Goal: Task Accomplishment & Management: Manage account settings

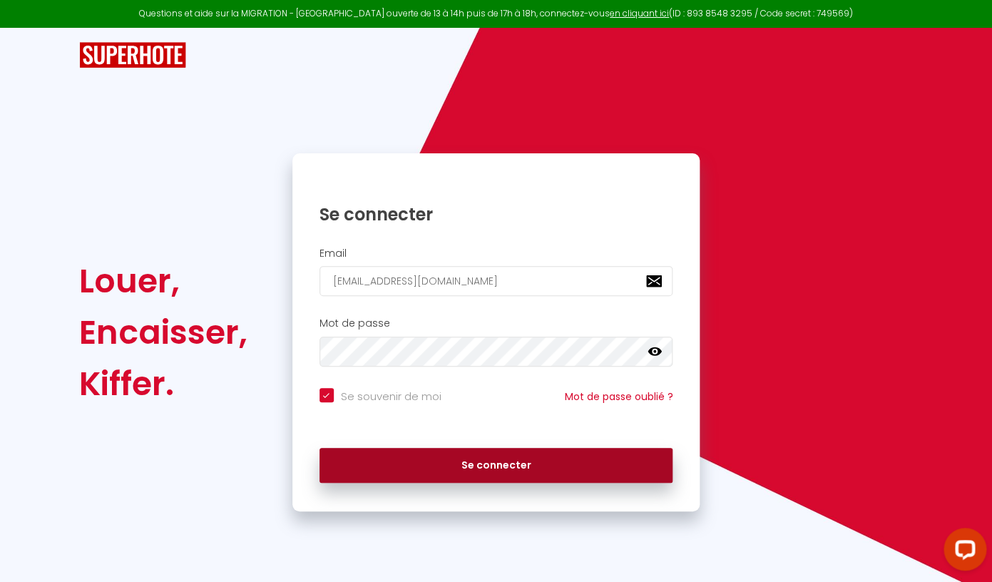
click at [531, 474] on button "Se connecter" at bounding box center [496, 466] width 354 height 36
checkbox input "true"
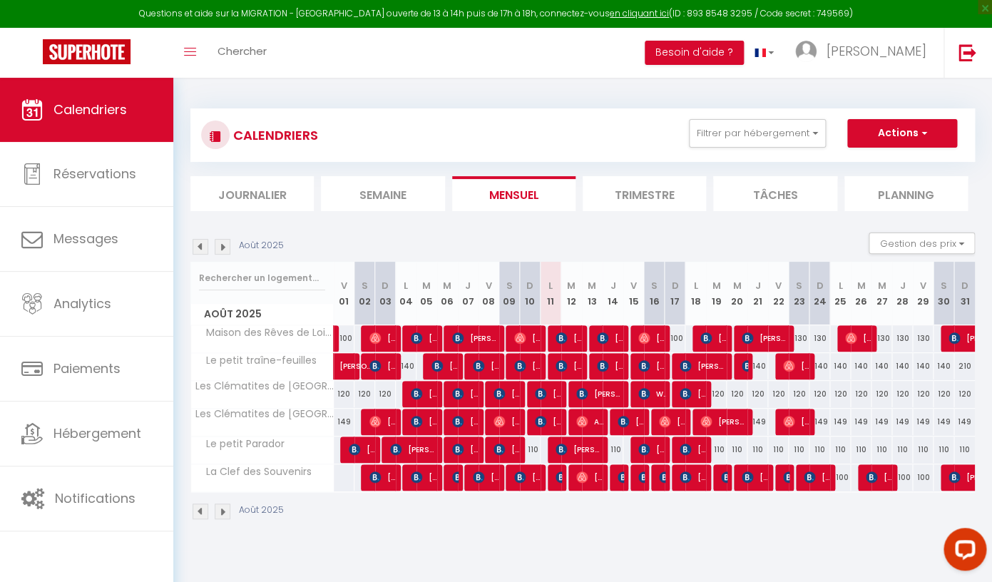
click at [222, 241] on img at bounding box center [223, 247] width 16 height 16
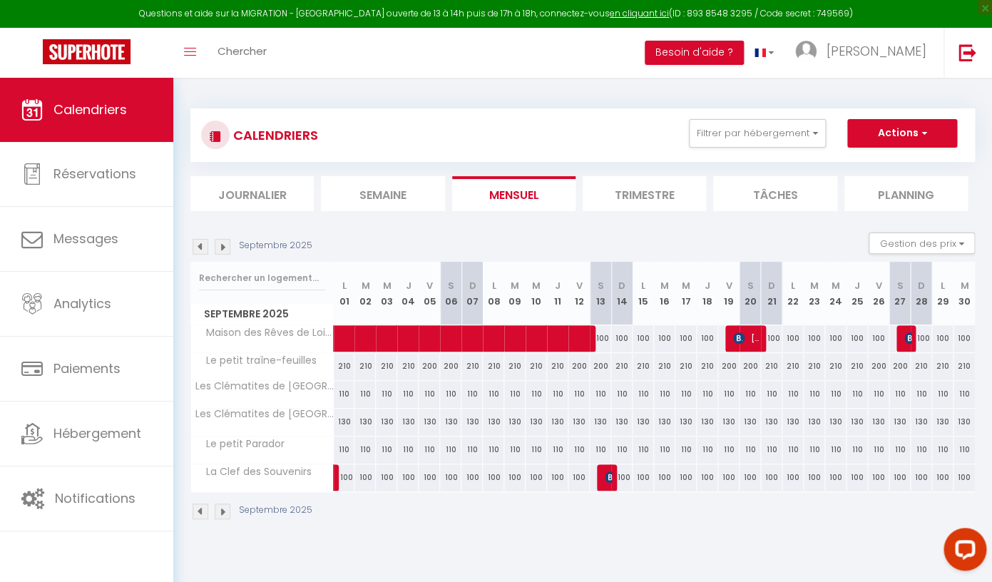
click at [204, 251] on img at bounding box center [201, 247] width 16 height 16
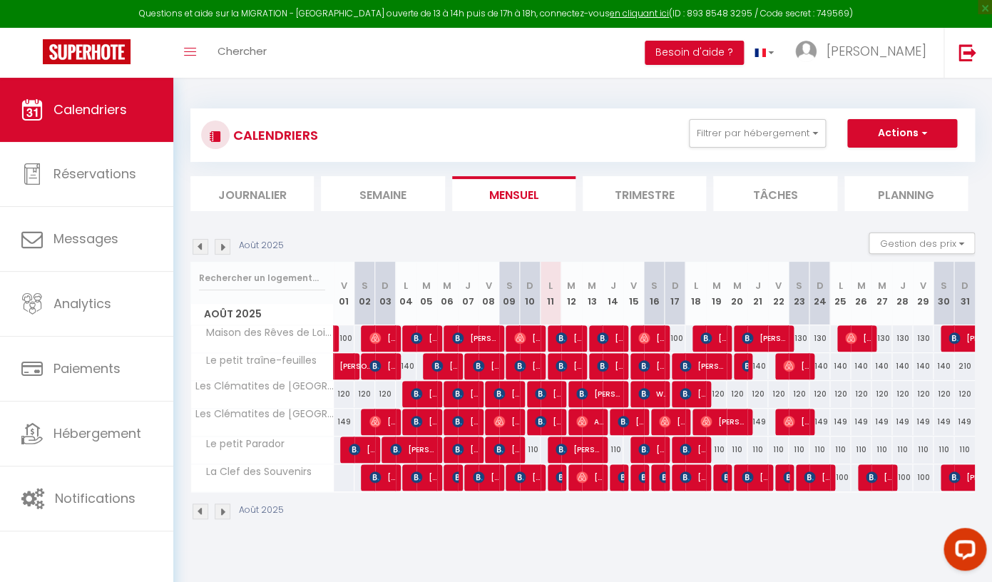
click at [225, 247] on img at bounding box center [223, 247] width 16 height 16
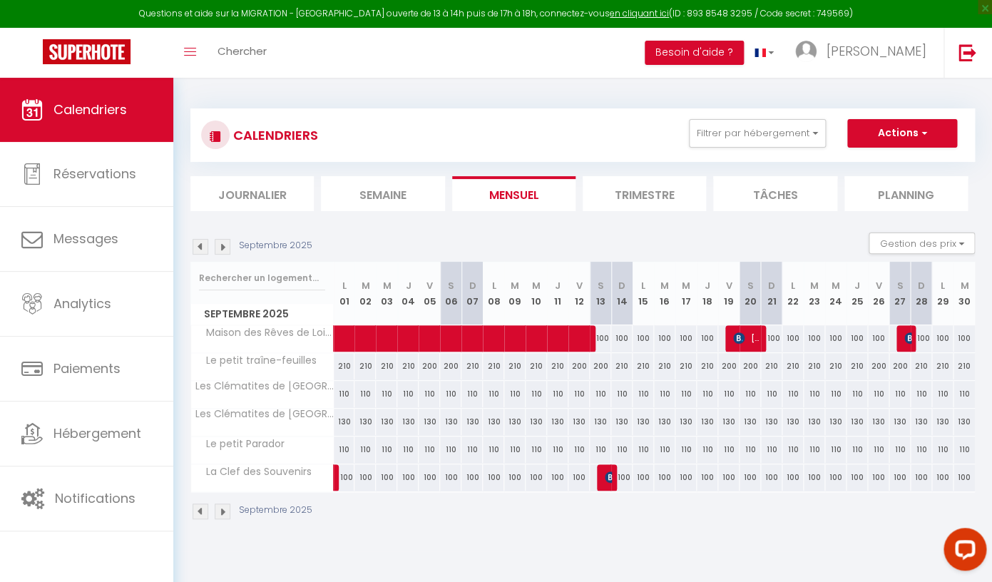
click at [346, 394] on div "110" at bounding box center [344, 394] width 21 height 26
type input "110"
type input "Lun 01 Septembre 2025"
type input "[DATE] Septembre 2025"
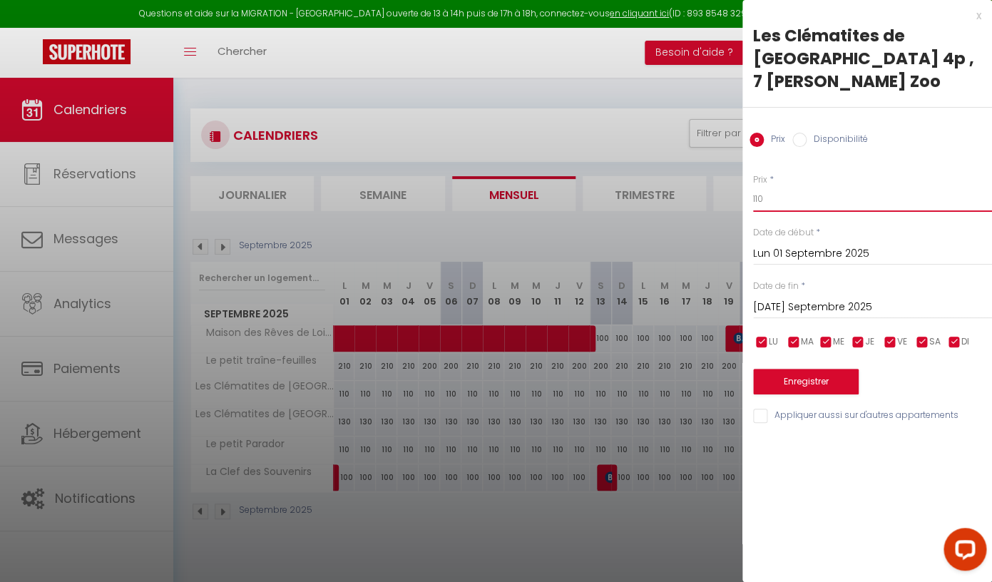
click at [771, 186] on input "110" at bounding box center [872, 199] width 239 height 26
type input "100"
click at [808, 298] on input "[DATE] Septembre 2025" at bounding box center [872, 307] width 239 height 19
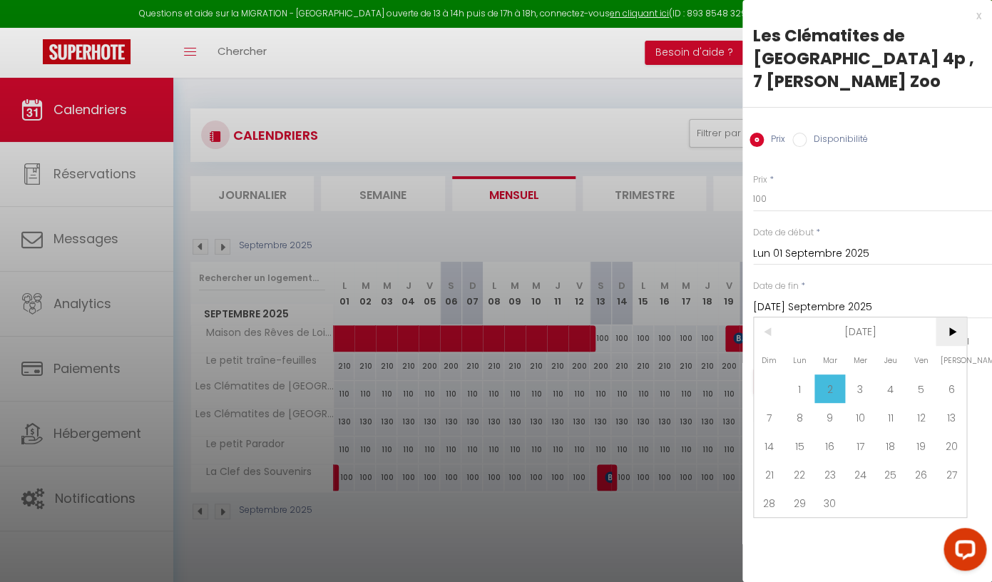
click at [949, 317] on span ">" at bounding box center [951, 331] width 31 height 29
click at [950, 489] on span "31" at bounding box center [951, 503] width 31 height 29
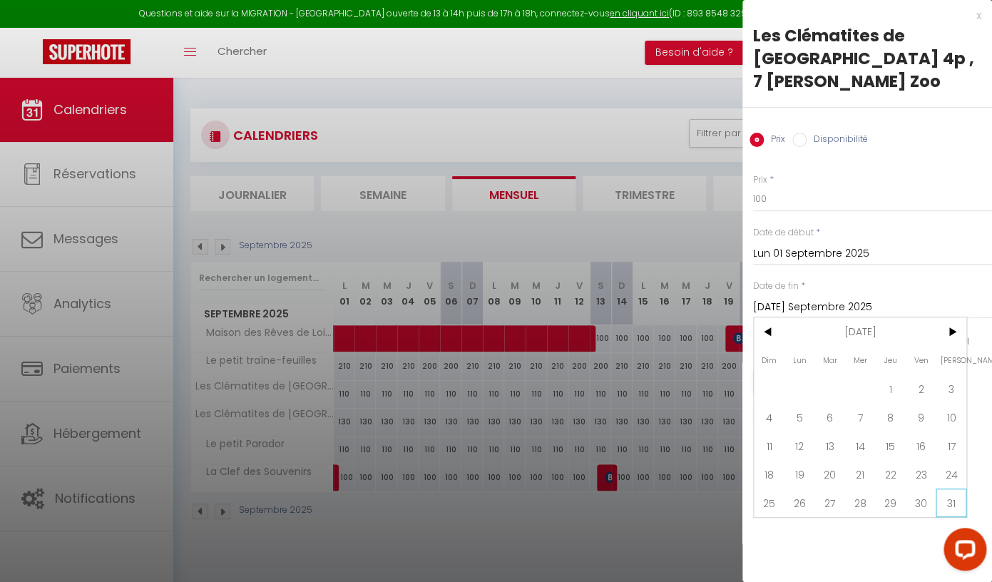
type input "[PERSON_NAME] 31 Janvier 2026"
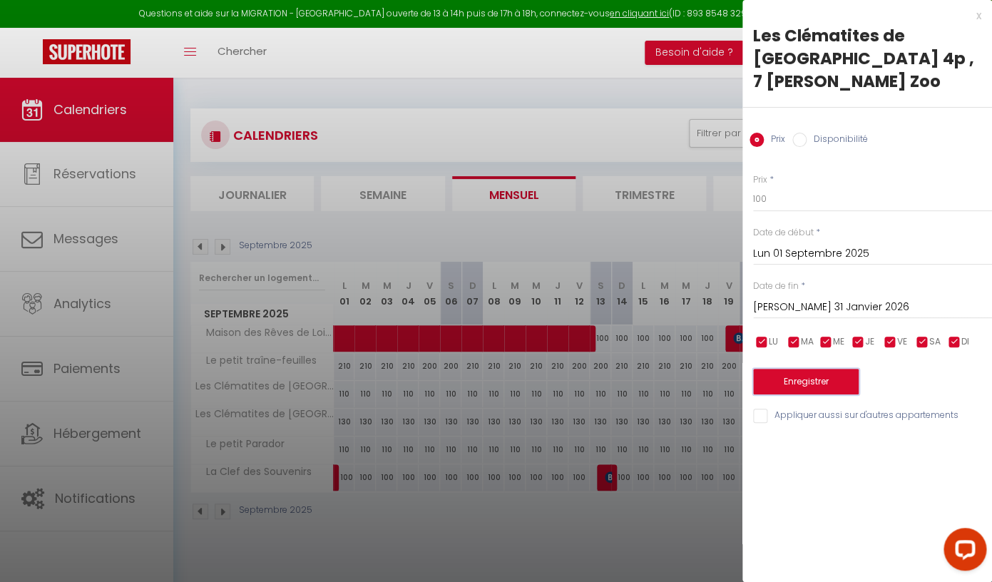
click at [827, 369] on button "Enregistrer" at bounding box center [806, 382] width 106 height 26
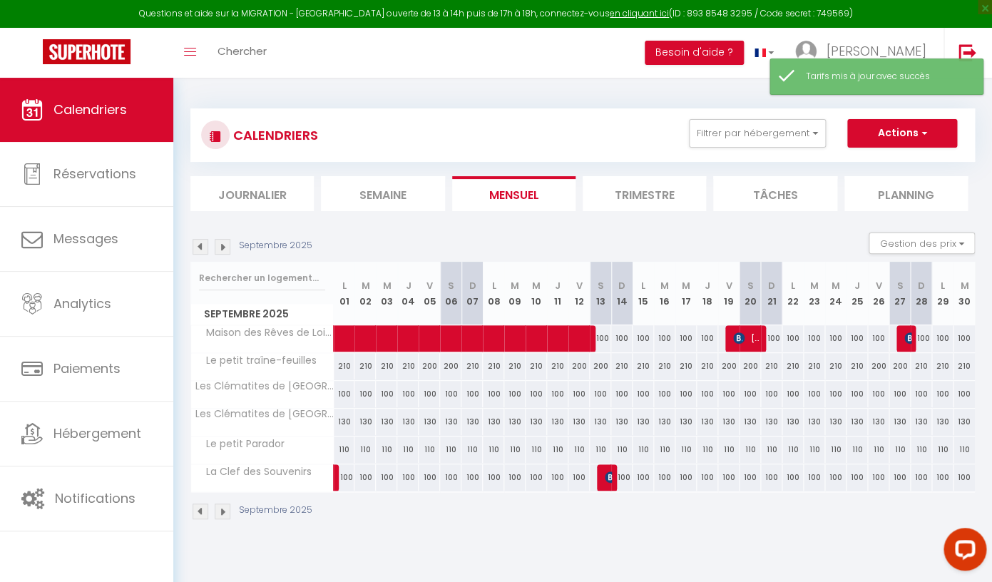
click at [350, 423] on div "130" at bounding box center [344, 422] width 21 height 26
type input "130"
type input "Lun 01 Septembre 2025"
type input "[DATE] Septembre 2025"
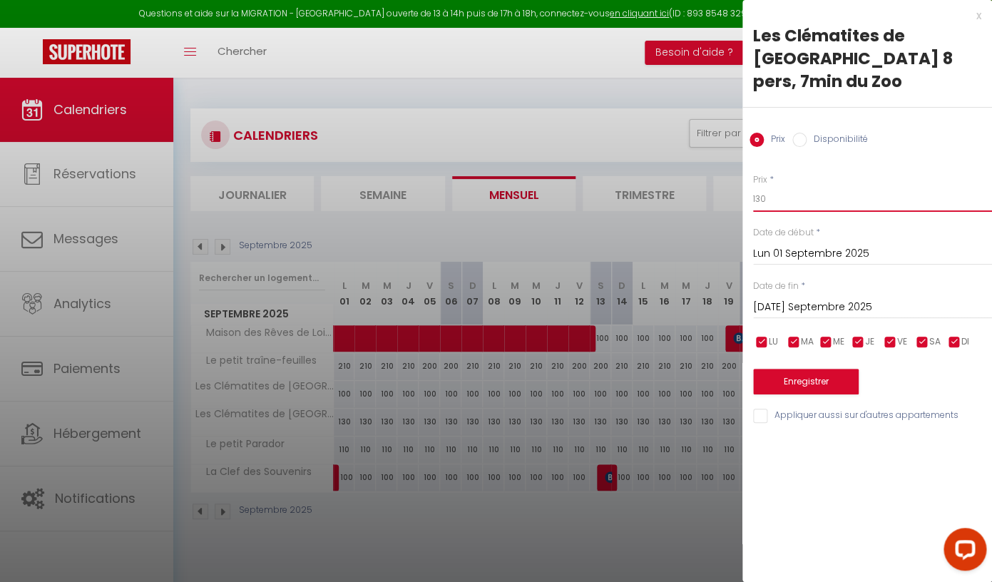
click at [789, 186] on input "130" at bounding box center [872, 199] width 239 height 26
click at [816, 298] on input "[DATE] Septembre 2025" at bounding box center [872, 307] width 239 height 19
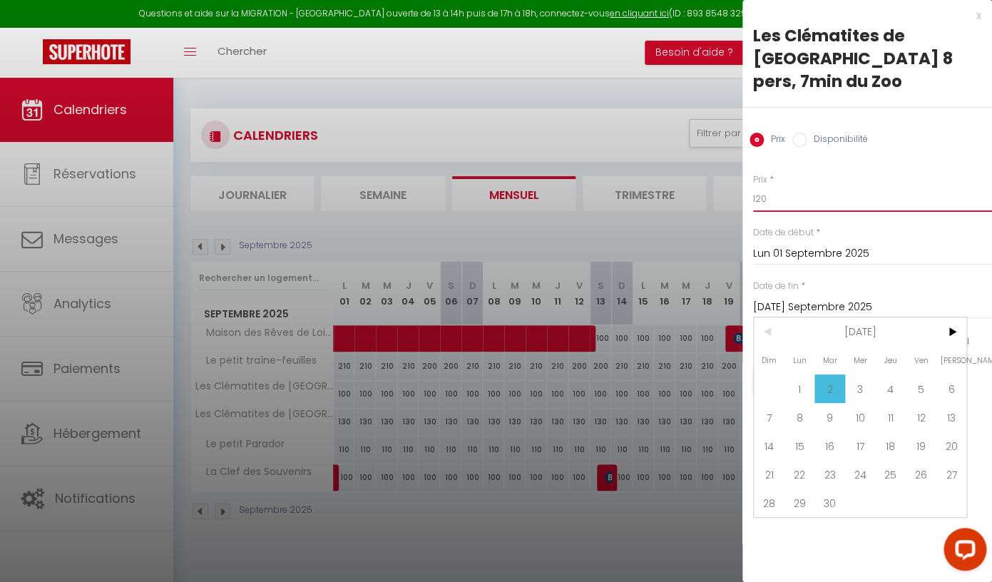
click at [816, 186] on input "120" at bounding box center [872, 199] width 239 height 26
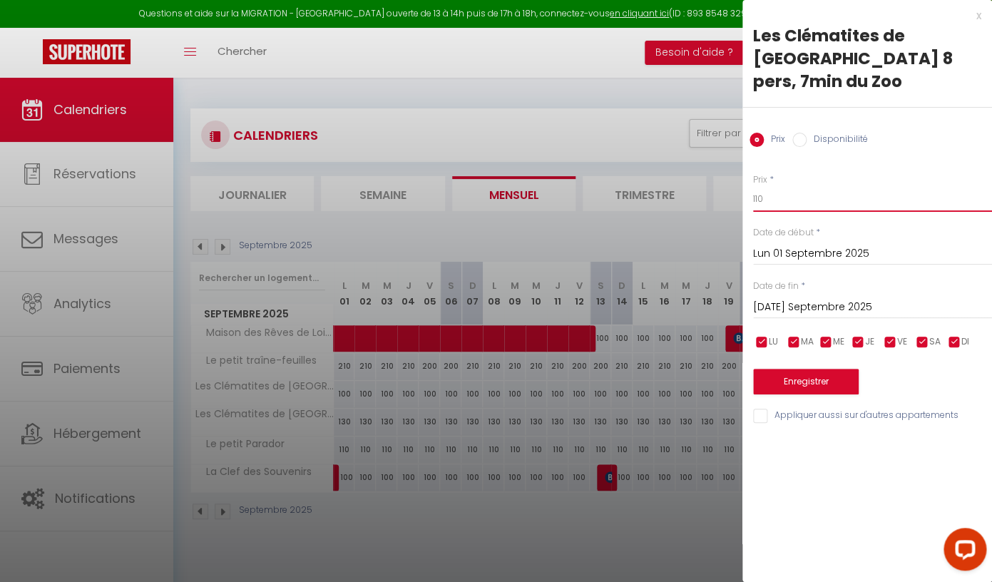
type input "110"
click at [792, 298] on input "[DATE] Septembre 2025" at bounding box center [872, 307] width 239 height 19
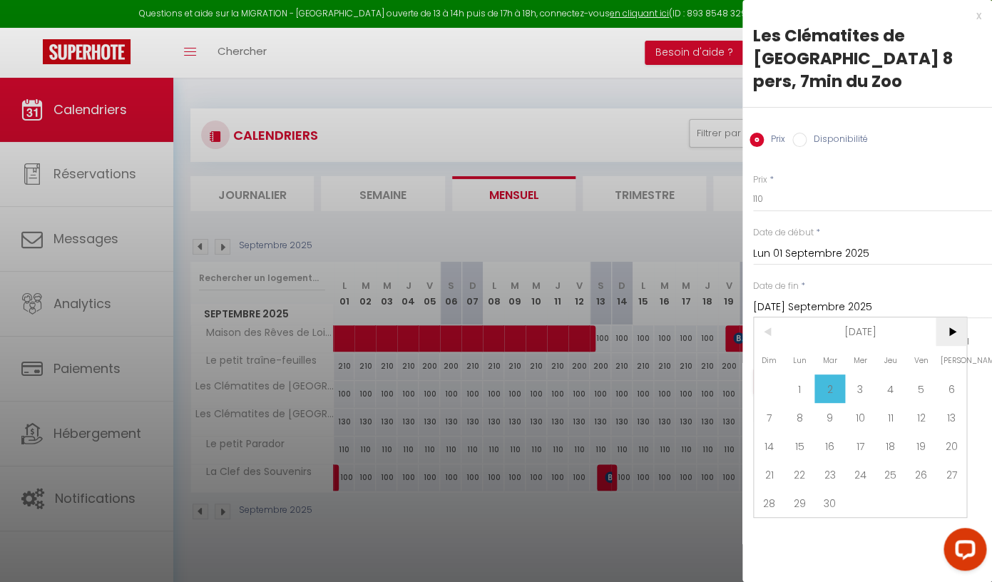
click at [950, 317] on span ">" at bounding box center [951, 331] width 31 height 29
click at [959, 489] on span "31" at bounding box center [951, 503] width 31 height 29
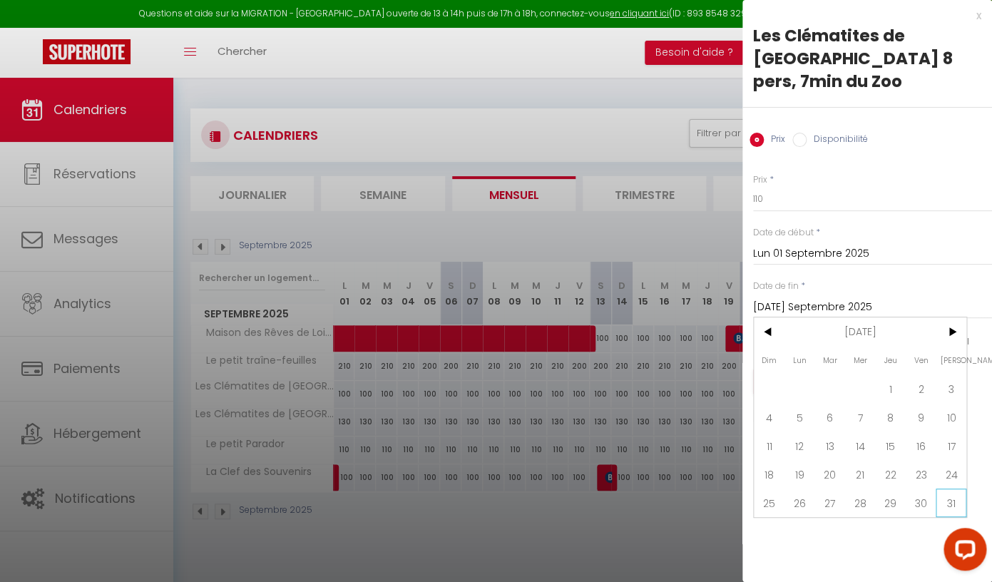
type input "[PERSON_NAME] 31 Janvier 2026"
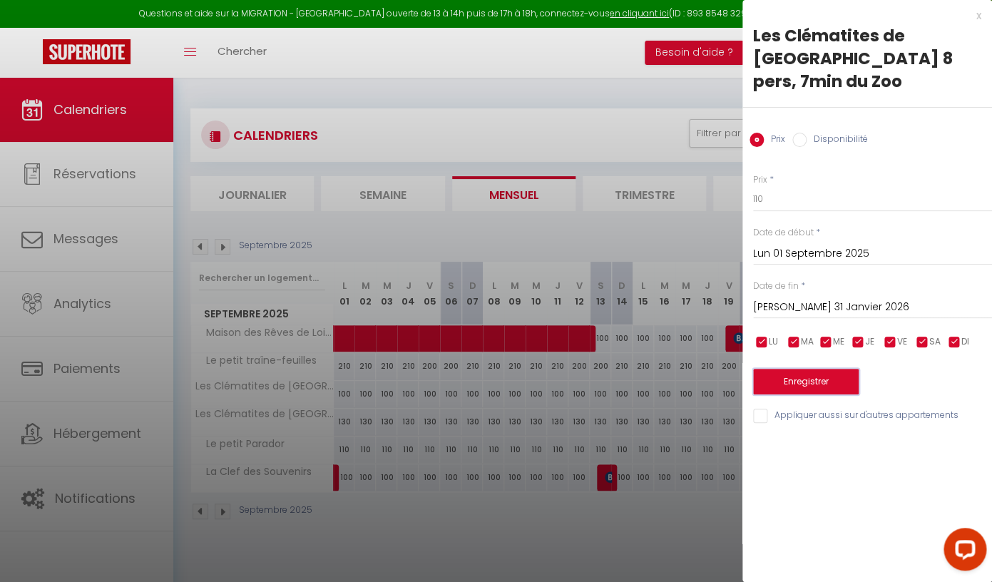
click at [815, 369] on button "Enregistrer" at bounding box center [806, 382] width 106 height 26
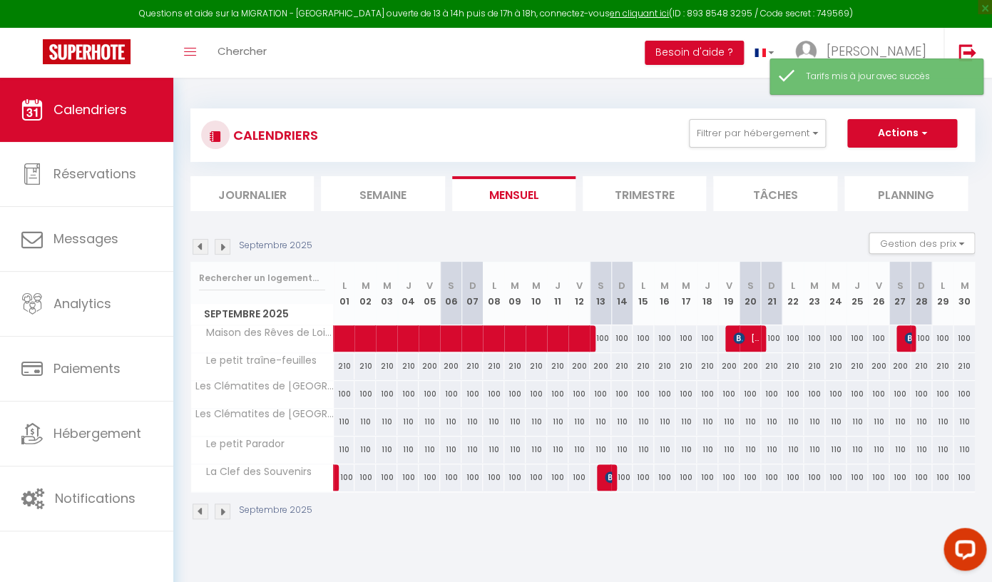
click at [345, 362] on div "210" at bounding box center [344, 366] width 21 height 26
type input "210"
type input "Lun 01 Septembre 2025"
type input "[DATE] Septembre 2025"
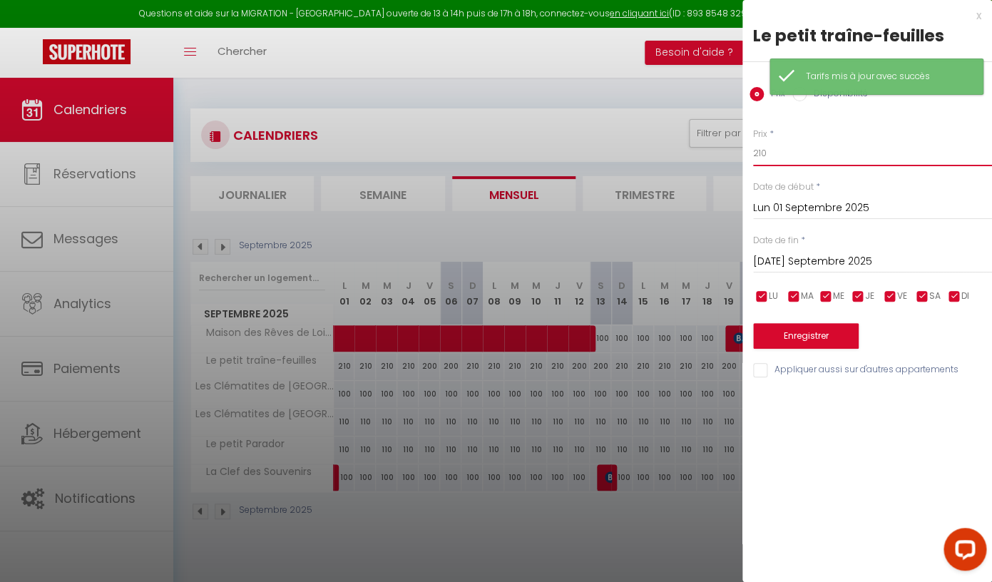
click at [782, 155] on input "210" at bounding box center [872, 153] width 239 height 26
type input "2"
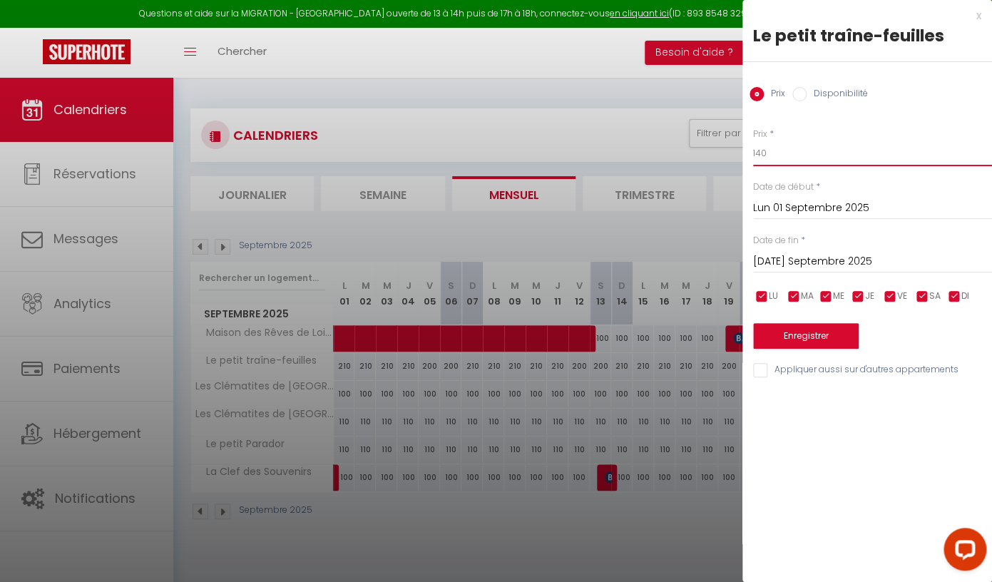
type input "140"
click at [829, 264] on input "[DATE] Septembre 2025" at bounding box center [872, 261] width 239 height 19
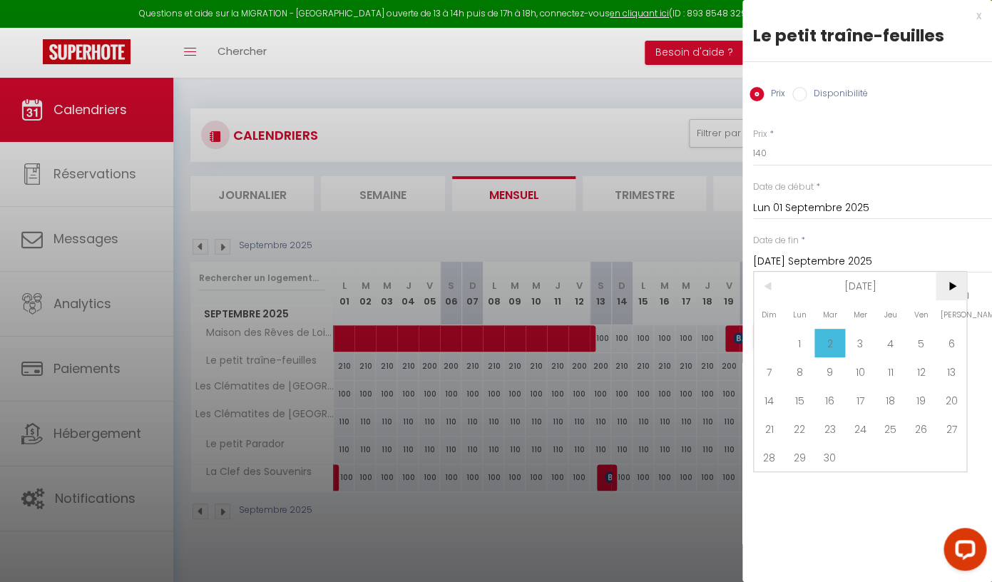
click at [948, 289] on span ">" at bounding box center [951, 286] width 31 height 29
click at [952, 465] on span "31" at bounding box center [951, 457] width 31 height 29
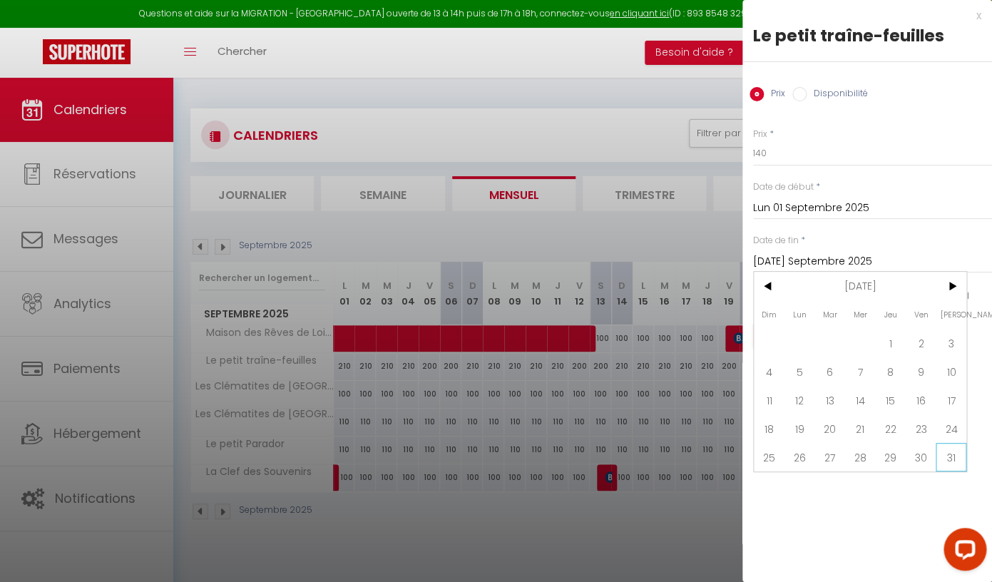
type input "[PERSON_NAME] 31 Janvier 2026"
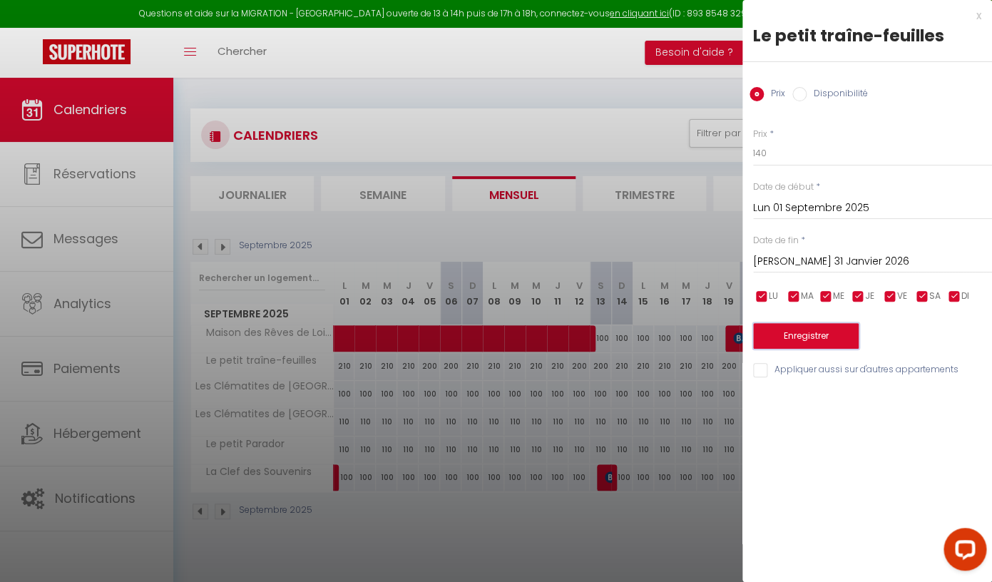
click at [812, 329] on button "Enregistrer" at bounding box center [806, 336] width 106 height 26
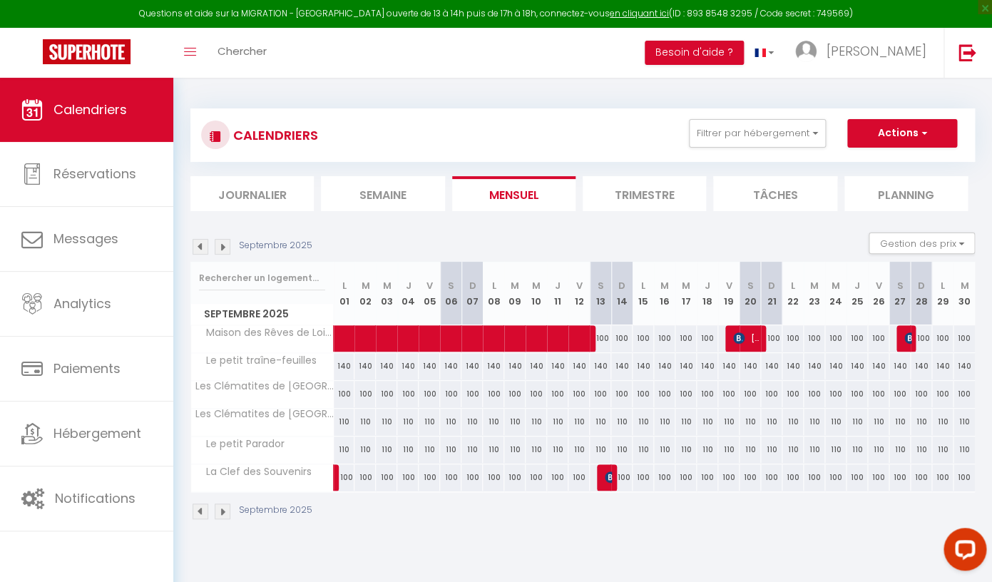
click at [199, 245] on img at bounding box center [201, 247] width 16 height 16
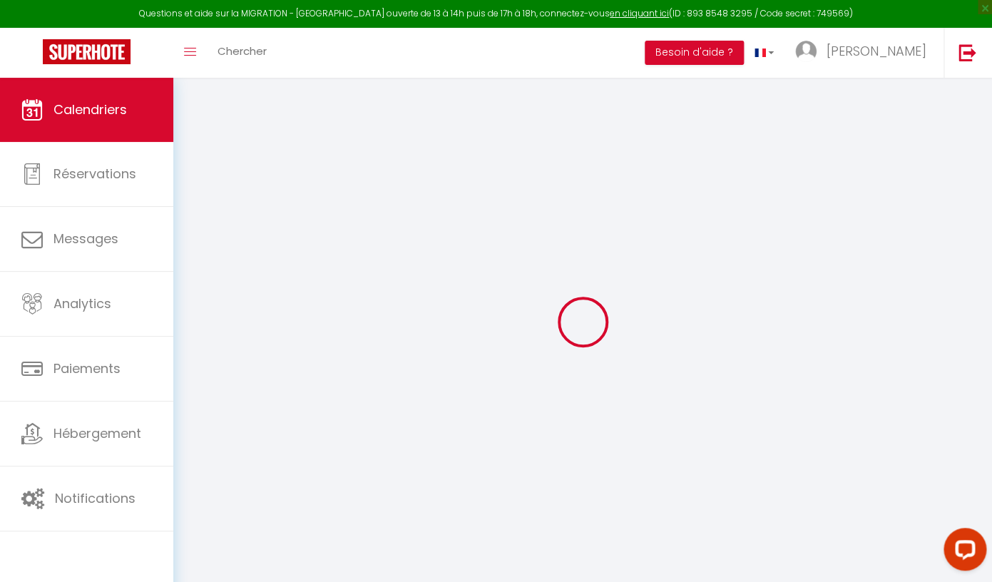
select select
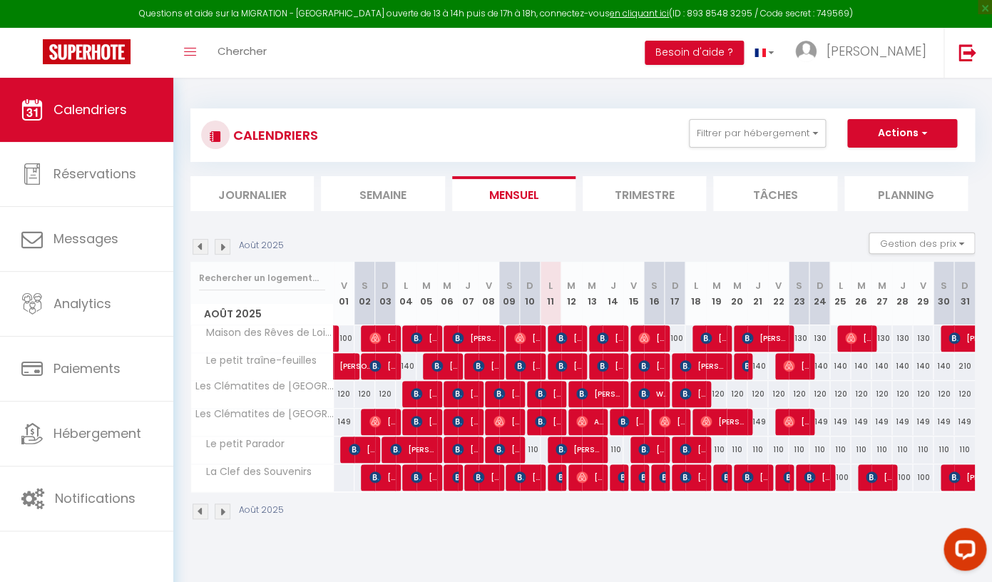
select select "OK"
select select "KO"
select select "0"
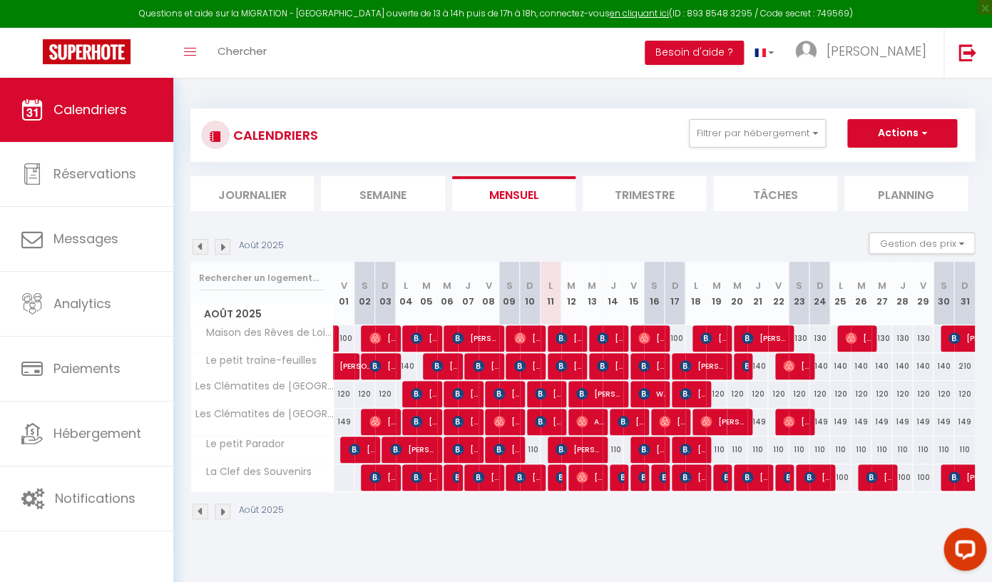
select select "1"
select select
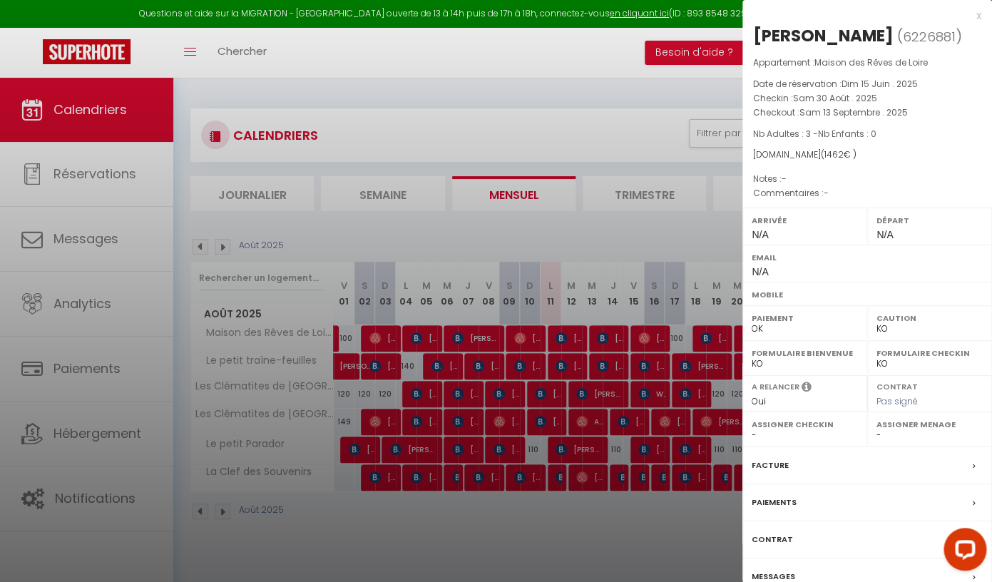
click at [700, 230] on div at bounding box center [496, 291] width 992 height 582
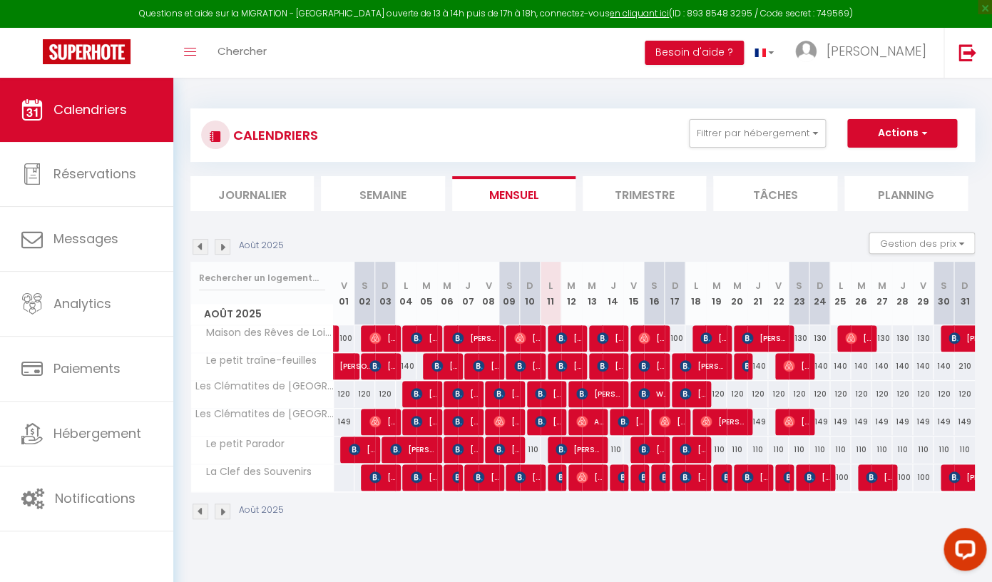
click at [230, 250] on img at bounding box center [223, 247] width 16 height 16
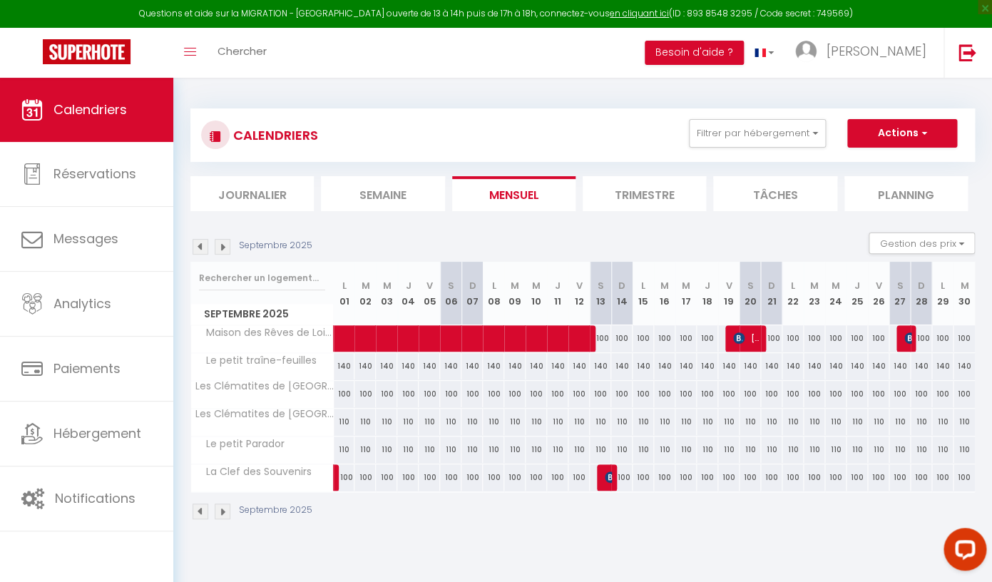
click at [349, 367] on div "140" at bounding box center [344, 366] width 21 height 26
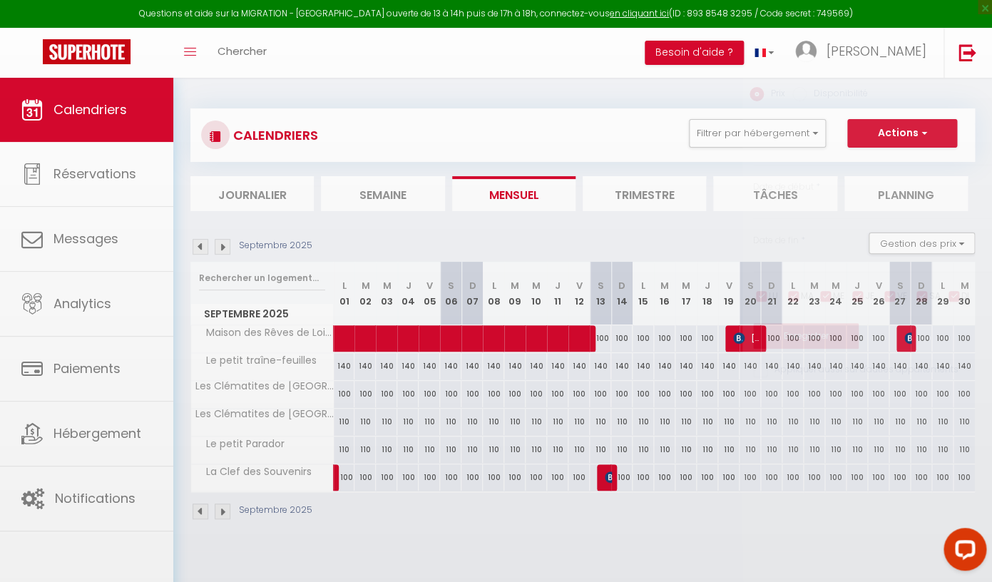
type input "140"
type input "Lun 01 Septembre 2025"
type input "[DATE] Septembre 2025"
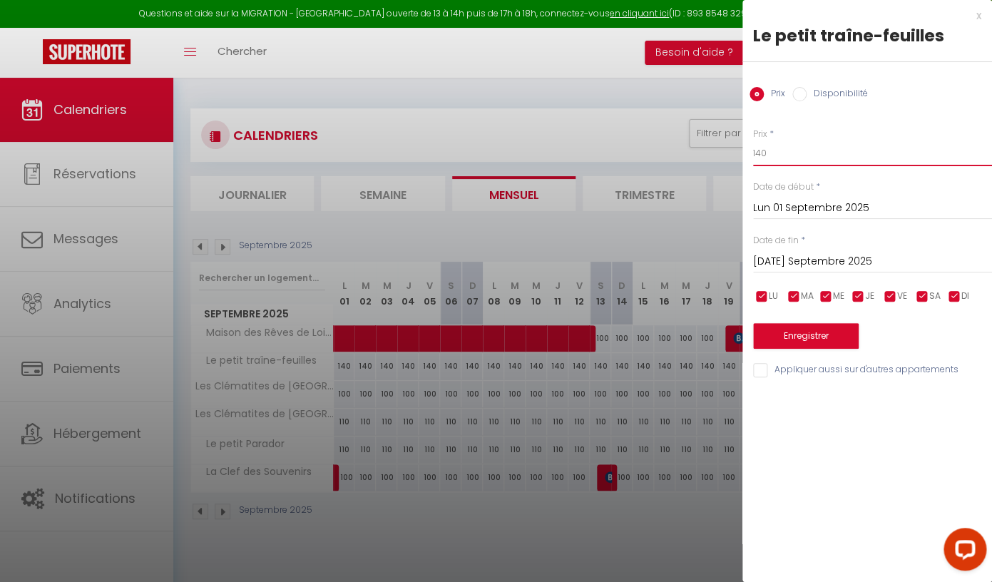
click at [789, 159] on input "140" at bounding box center [872, 153] width 239 height 26
type input "130"
click at [833, 265] on input "[DATE] Septembre 2025" at bounding box center [872, 261] width 239 height 19
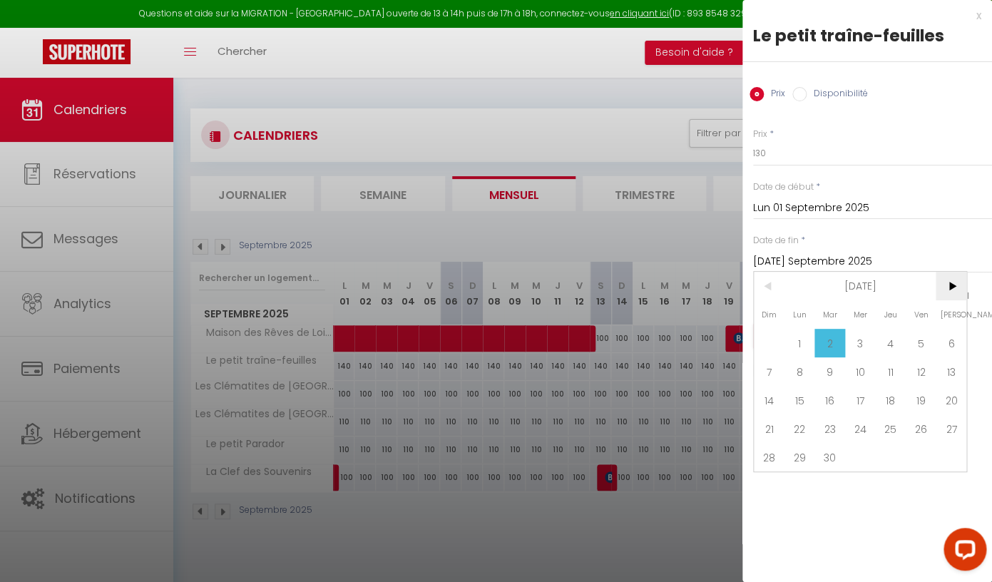
click at [957, 291] on span ">" at bounding box center [951, 286] width 31 height 29
click at [950, 455] on span "31" at bounding box center [951, 457] width 31 height 29
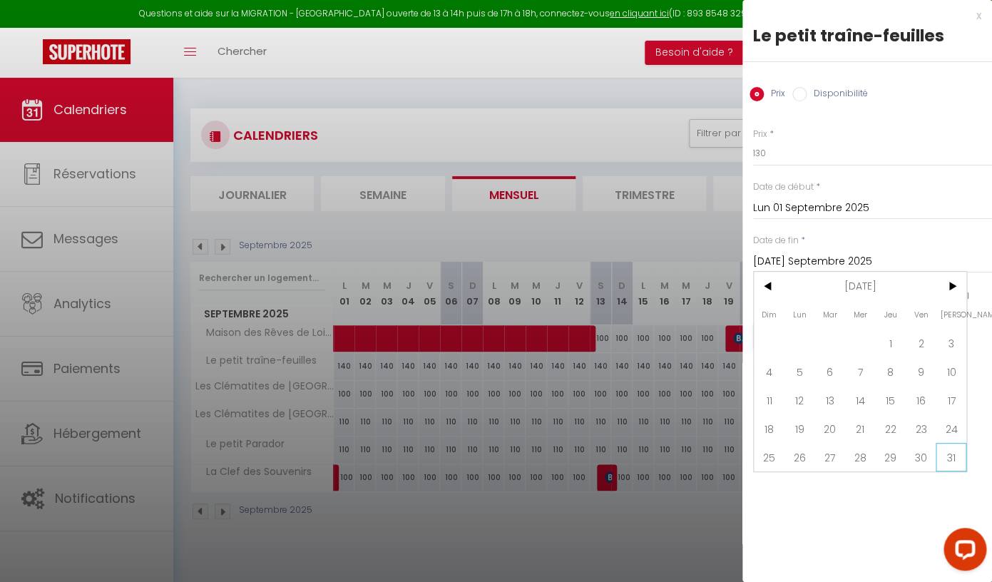
type input "[PERSON_NAME] 31 Janvier 2026"
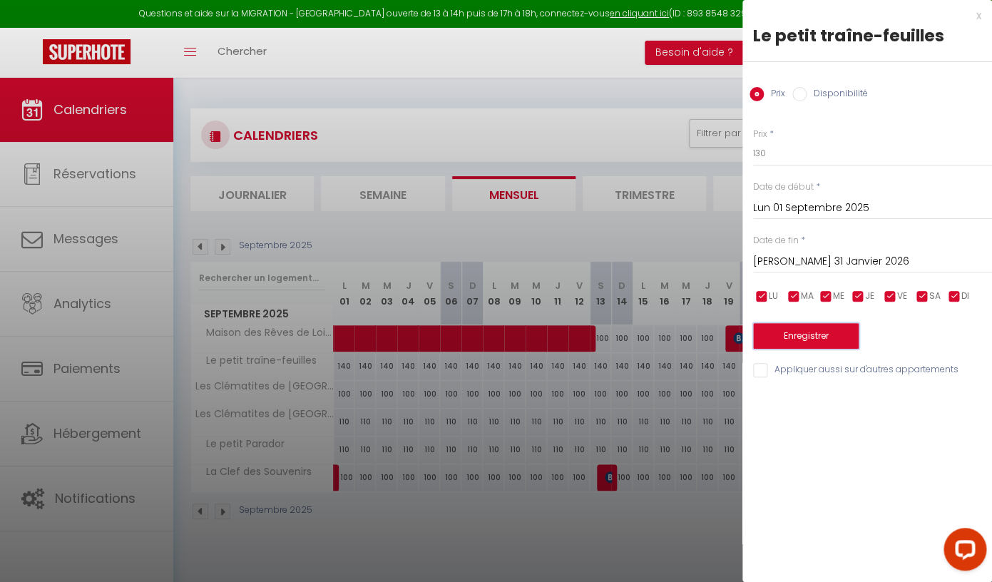
click at [795, 341] on button "Enregistrer" at bounding box center [806, 336] width 106 height 26
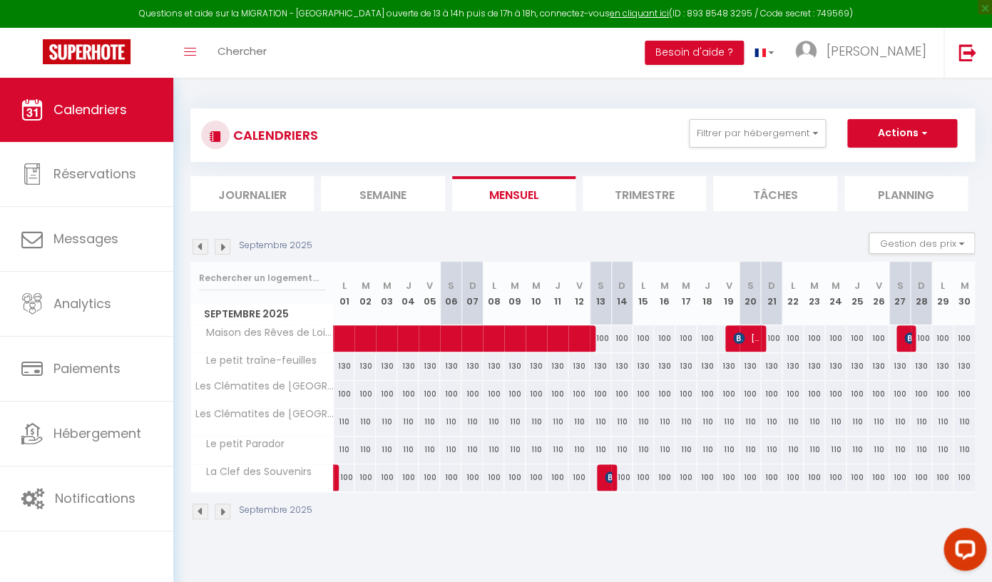
click at [351, 448] on div "110" at bounding box center [344, 449] width 21 height 26
type input "110"
type input "Lun 01 Septembre 2025"
type input "[DATE] Septembre 2025"
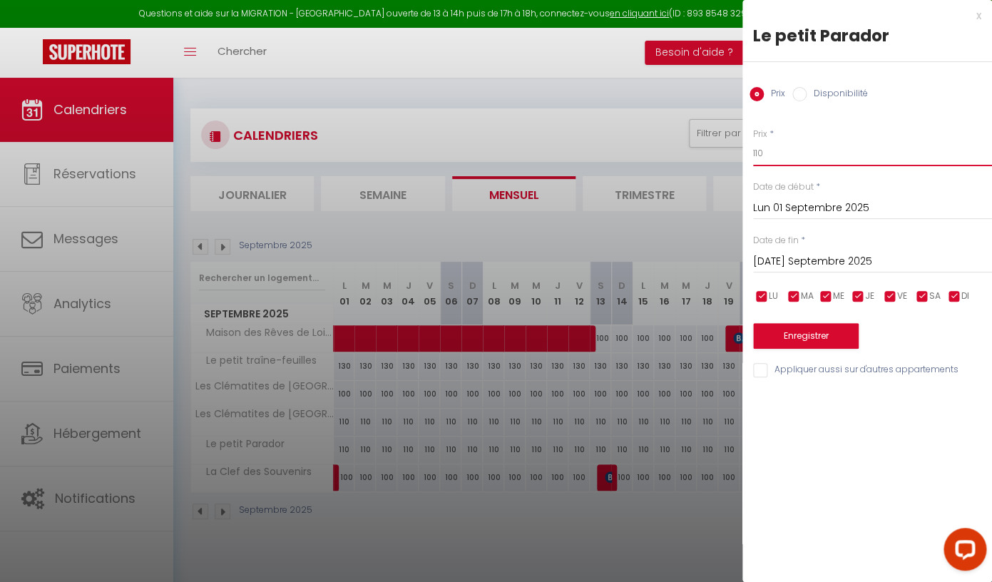
click at [772, 158] on input "110" at bounding box center [872, 153] width 239 height 26
type input "100"
click at [809, 262] on input "[DATE] Septembre 2025" at bounding box center [872, 261] width 239 height 19
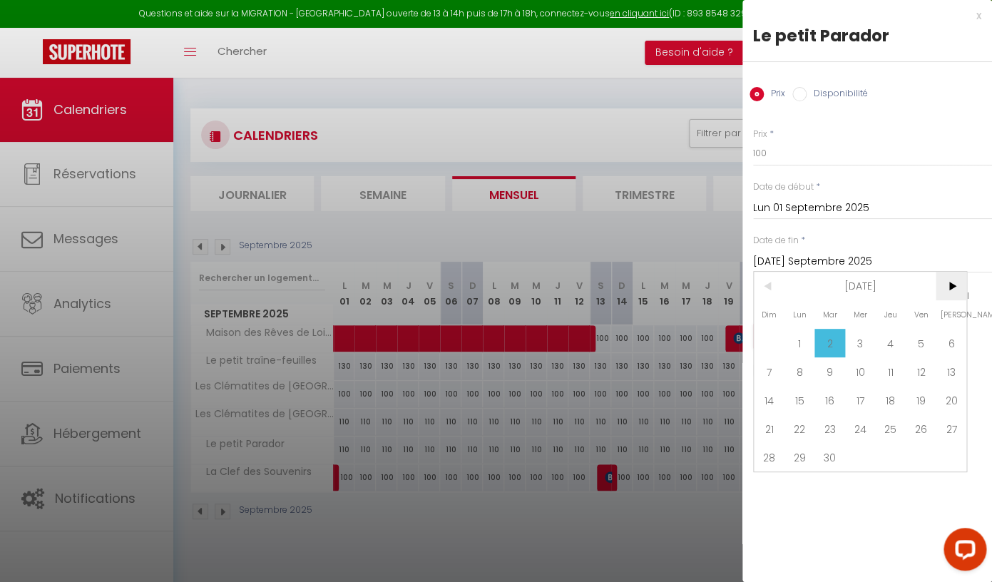
click at [950, 286] on span ">" at bounding box center [951, 286] width 31 height 29
click at [959, 469] on span "31" at bounding box center [951, 457] width 31 height 29
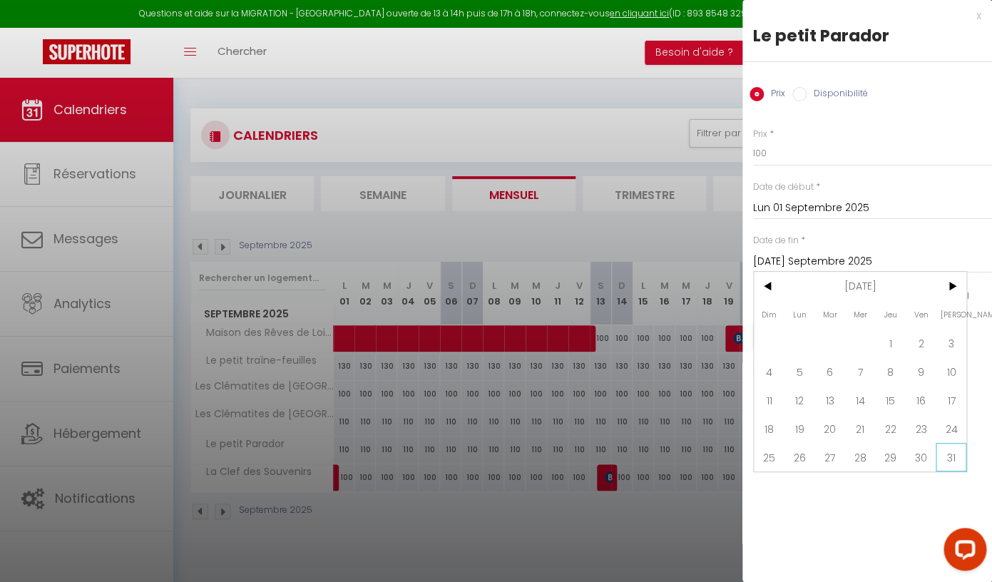
type input "[PERSON_NAME] 31 Janvier 2026"
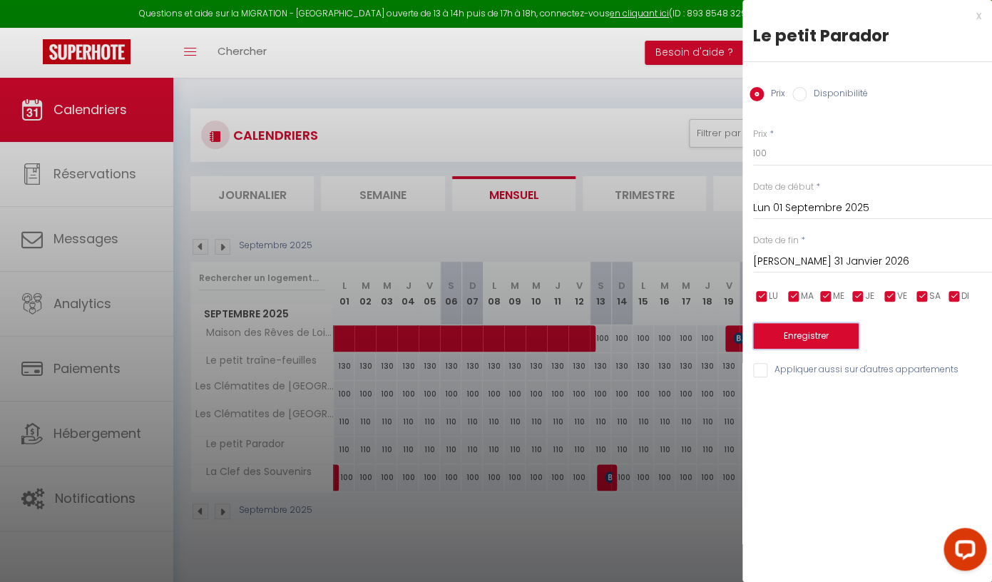
click at [818, 337] on button "Enregistrer" at bounding box center [806, 336] width 106 height 26
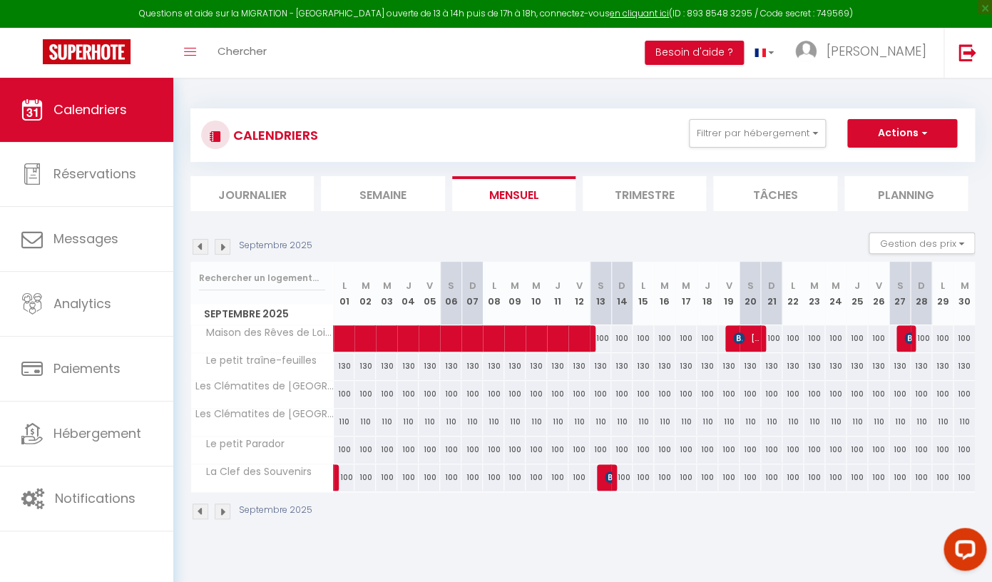
click at [343, 421] on div "110" at bounding box center [344, 422] width 21 height 26
type input "110"
type input "Lun 01 Septembre 2025"
type input "[DATE] Septembre 2025"
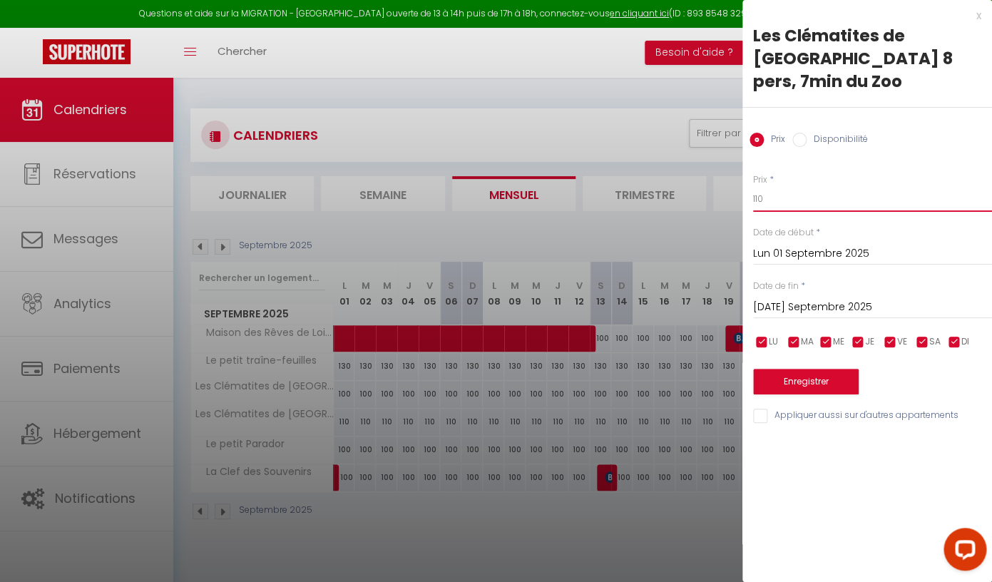
click at [761, 186] on input "110" at bounding box center [872, 199] width 239 height 26
type input "120"
click at [794, 298] on input "[DATE] Septembre 2025" at bounding box center [872, 307] width 239 height 19
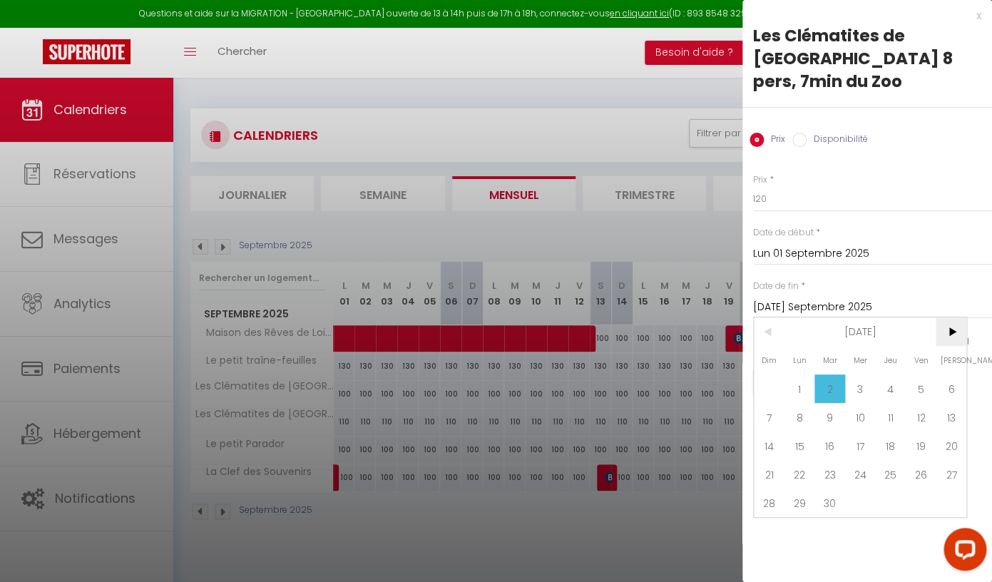
click at [941, 317] on span ">" at bounding box center [951, 331] width 31 height 29
click at [856, 489] on span "31" at bounding box center [860, 503] width 31 height 29
type input "Mer 31 Décembre 2025"
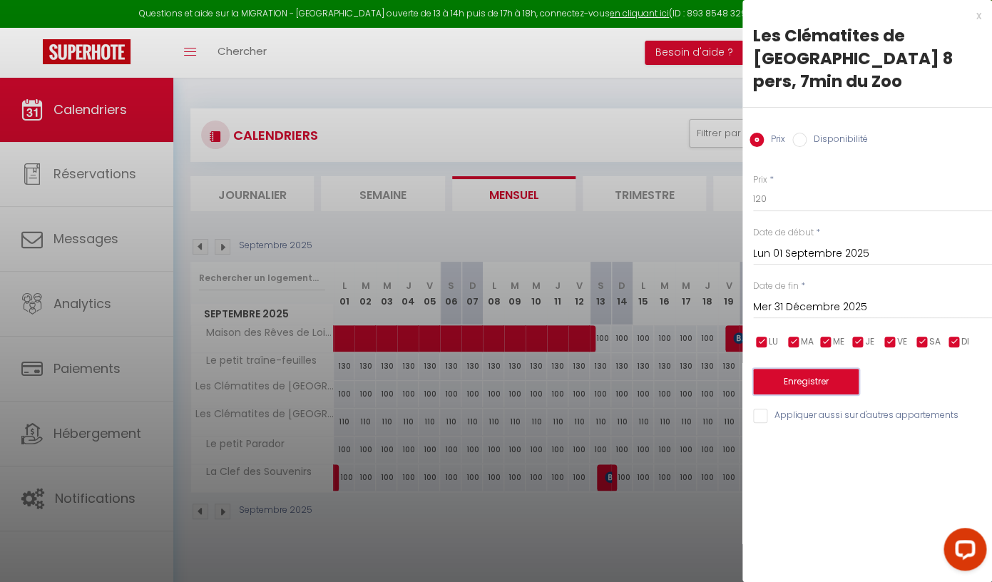
click at [820, 369] on button "Enregistrer" at bounding box center [806, 382] width 106 height 26
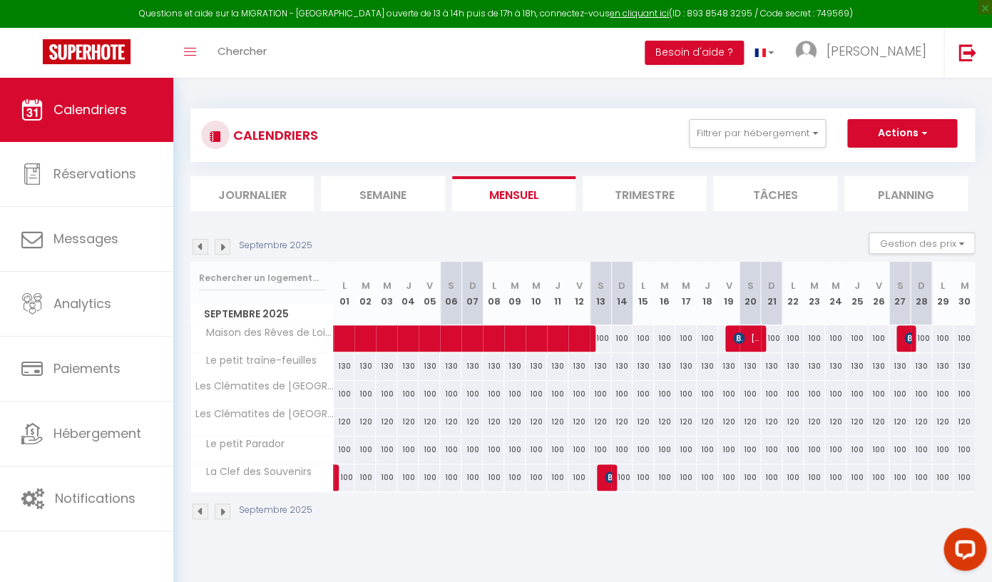
click at [219, 242] on img at bounding box center [223, 247] width 16 height 16
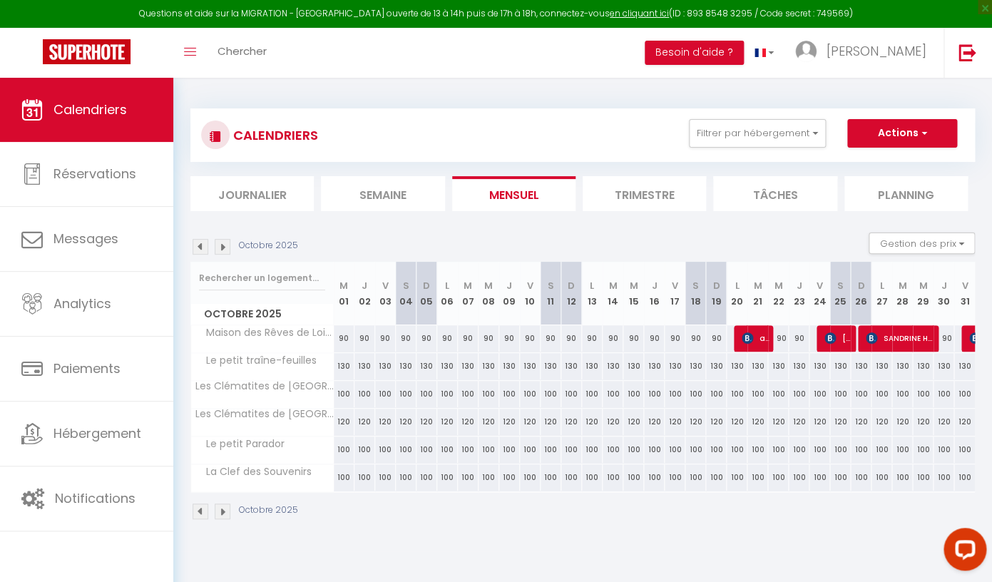
click at [201, 250] on img at bounding box center [201, 247] width 16 height 16
